Goal: Task Accomplishment & Management: Use online tool/utility

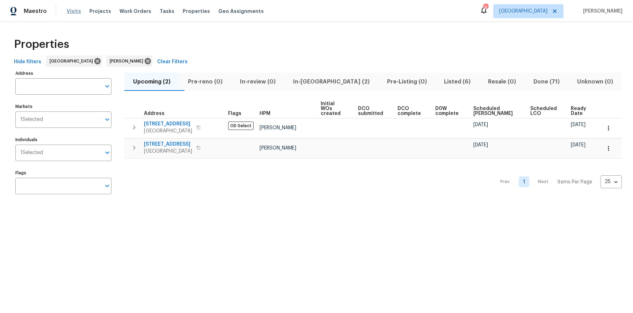
click at [76, 11] on span "Visits" at bounding box center [74, 11] width 14 height 7
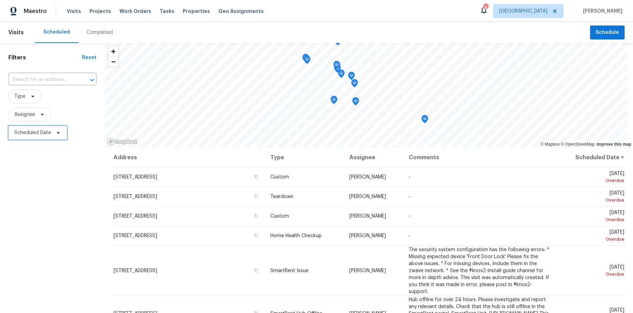
click at [34, 137] on span "Scheduled Date" at bounding box center [37, 133] width 59 height 14
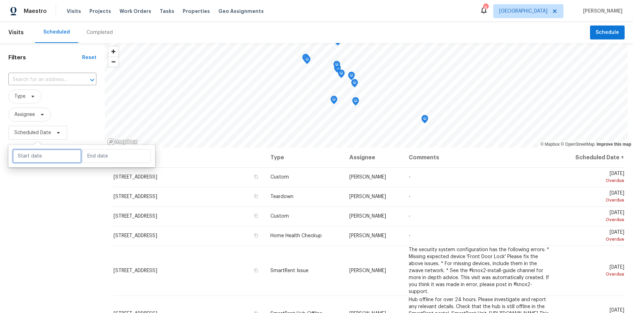
click at [55, 160] on input "text" at bounding box center [47, 156] width 69 height 14
select select "9"
select select "2025"
select select "10"
select select "2025"
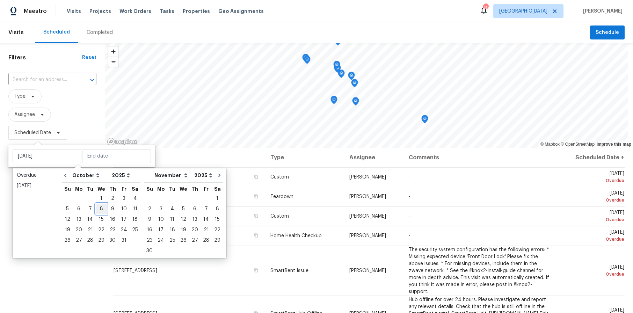
click at [97, 208] on div "8" at bounding box center [101, 209] width 11 height 10
type input "Wed, Oct 08"
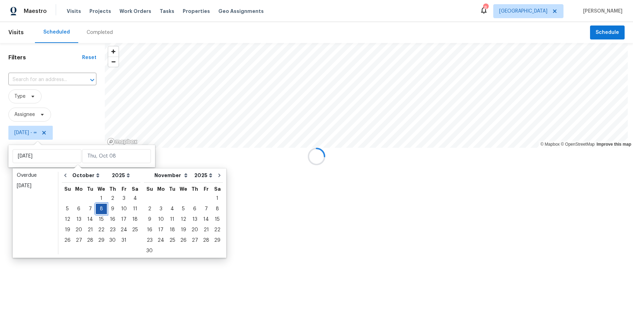
click at [97, 208] on div "8" at bounding box center [101, 209] width 11 height 10
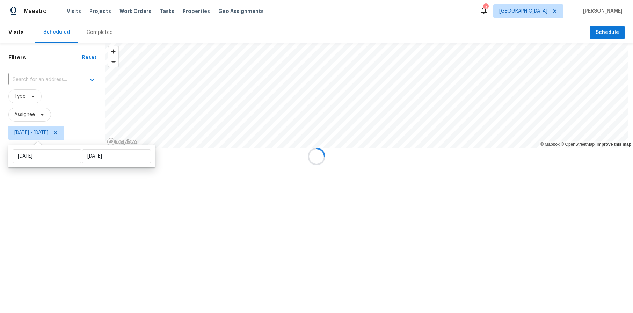
type input "Wed, Oct 08"
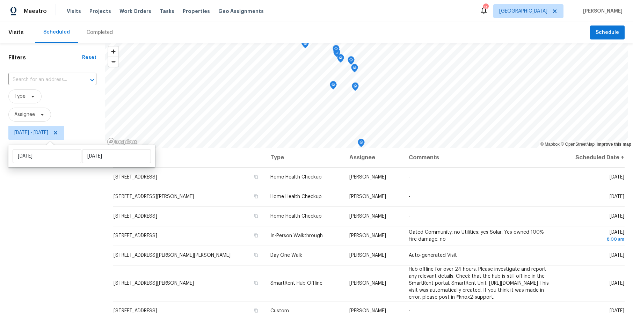
click at [37, 248] on div "Filters Reset ​ Type Assignee Wed, Oct 08 - Wed, Oct 08" at bounding box center [52, 220] width 105 height 355
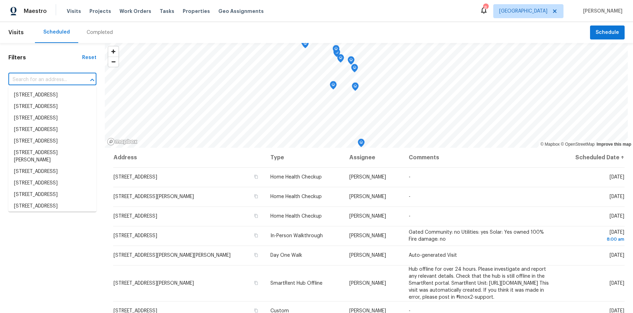
click at [39, 80] on input "text" at bounding box center [42, 79] width 68 height 11
click at [36, 249] on div "Filters Reset ​ Type Assignee Wed, Oct 08 - Wed, Oct 08" at bounding box center [52, 220] width 105 height 355
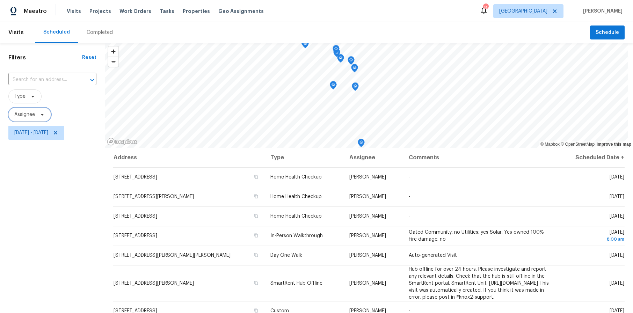
click at [34, 114] on span "Assignee" at bounding box center [24, 114] width 21 height 7
type input "Mirabella"
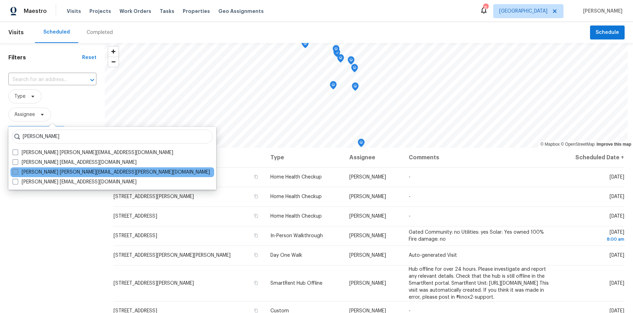
click at [58, 173] on label "Theodore Mirabella theodore.mirabella@opendoor.com" at bounding box center [111, 172] width 197 height 7
click at [17, 173] on input "Theodore Mirabella theodore.mirabella@opendoor.com" at bounding box center [15, 171] width 5 height 5
checkbox input "true"
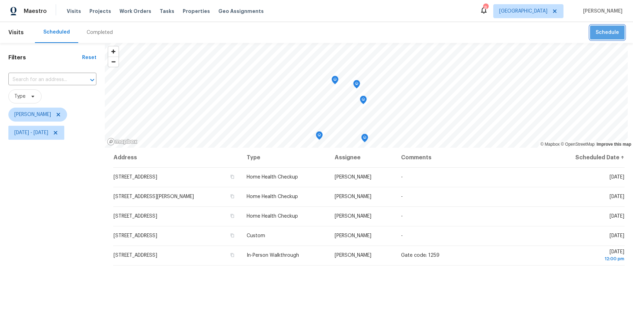
click at [603, 38] on button "Schedule" at bounding box center [607, 32] width 35 height 14
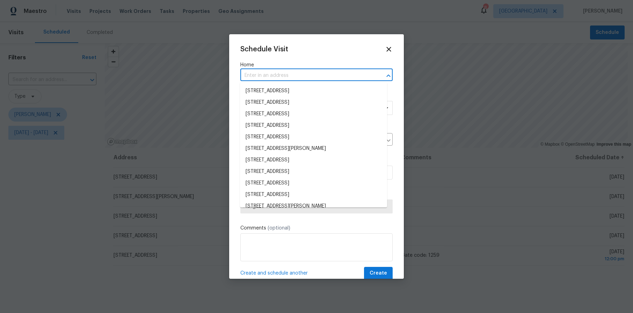
click at [270, 75] on input "text" at bounding box center [306, 75] width 133 height 11
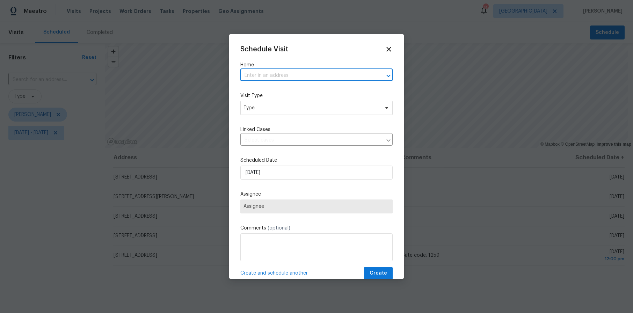
paste input "2256 W 28th St Los Angeles CA 90018"
type input "2256 W 28th St Los Angeles CA 90018"
click at [276, 90] on li "2256 W 28th St, Los Angeles, CA 90018" at bounding box center [313, 91] width 147 height 12
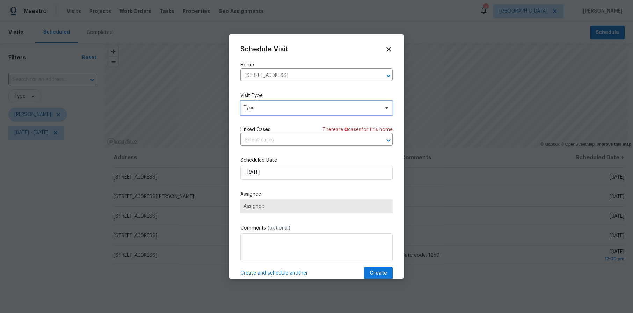
click at [268, 109] on span "Type" at bounding box center [311, 107] width 136 height 7
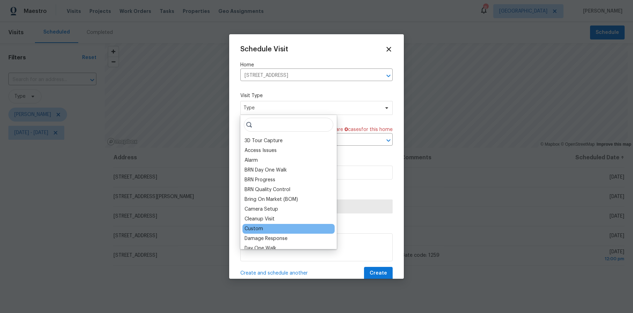
click at [256, 226] on div "Custom" at bounding box center [253, 228] width 19 height 7
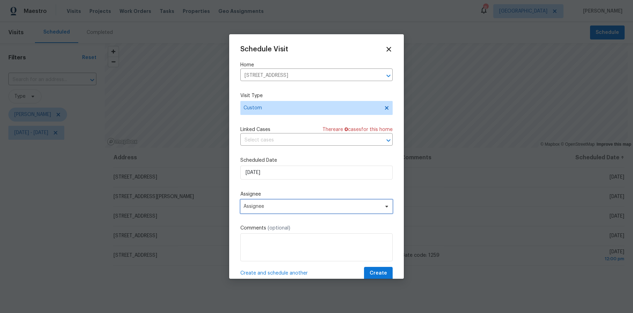
click at [269, 205] on span "Assignee" at bounding box center [311, 207] width 137 height 6
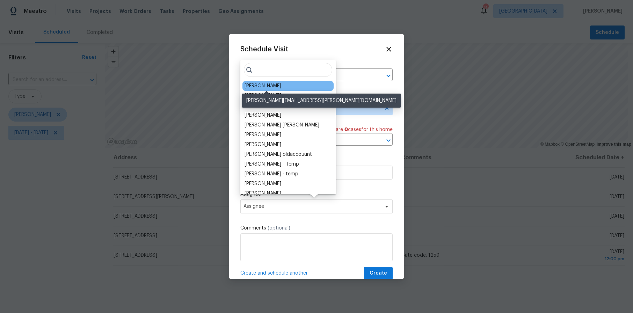
click at [271, 86] on div "[PERSON_NAME]" at bounding box center [262, 85] width 37 height 7
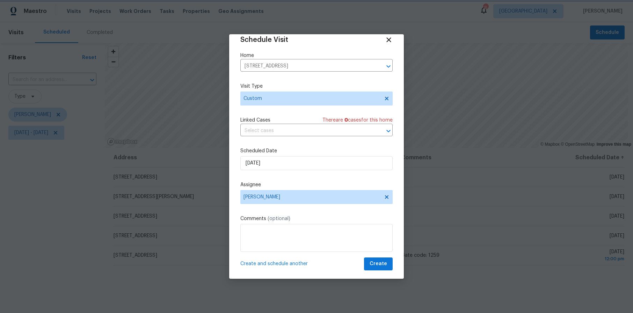
scroll to position [12, 0]
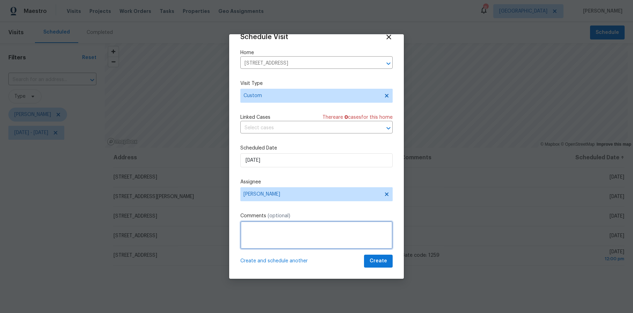
click at [288, 234] on textarea at bounding box center [316, 235] width 152 height 28
type textarea "check on progress"
click at [369, 262] on span "Create" at bounding box center [377, 261] width 17 height 9
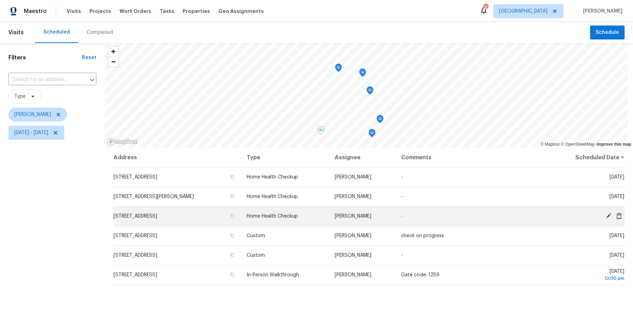
click at [605, 214] on icon at bounding box center [608, 216] width 6 height 6
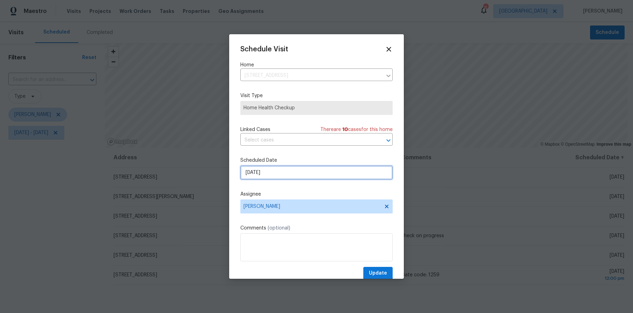
click at [276, 171] on input "10/8/2025" at bounding box center [316, 173] width 152 height 14
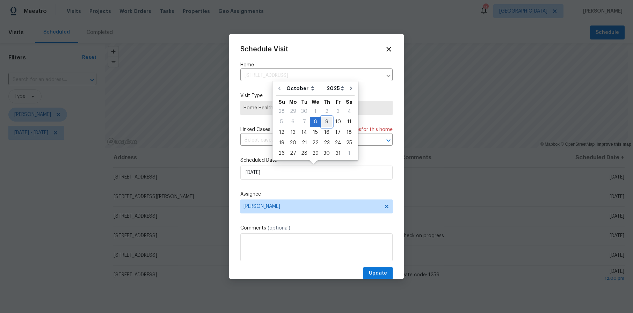
click at [322, 118] on div "9" at bounding box center [326, 122] width 11 height 10
type input "10/9/2025"
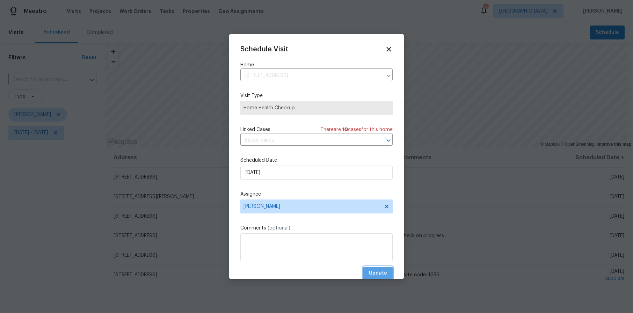
click at [376, 273] on span "Update" at bounding box center [378, 273] width 18 height 9
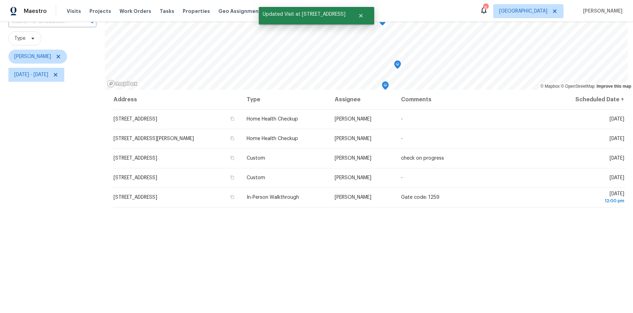
scroll to position [0, 0]
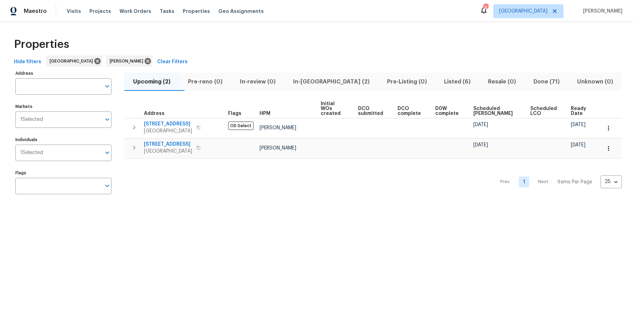
click at [315, 78] on span "In-[GEOGRAPHIC_DATA] (2)" at bounding box center [331, 82] width 86 height 10
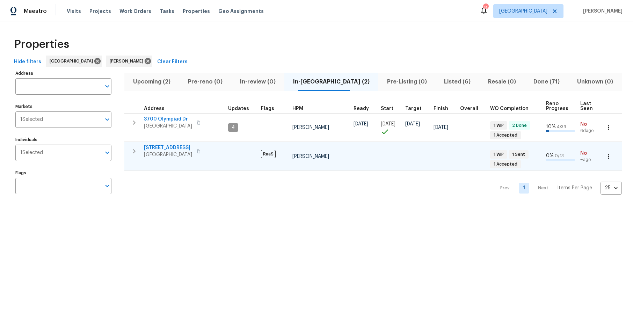
click at [200, 151] on icon "button" at bounding box center [198, 151] width 4 height 4
